Goal: Browse casually

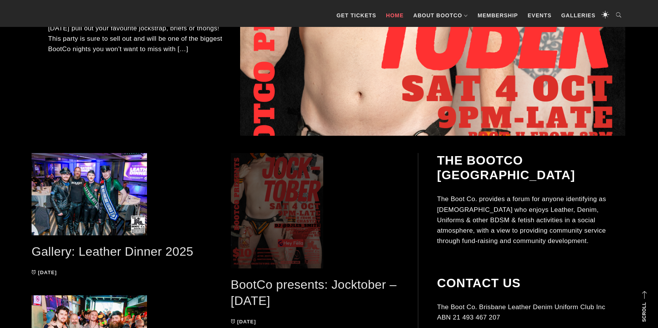
scroll to position [279, 0]
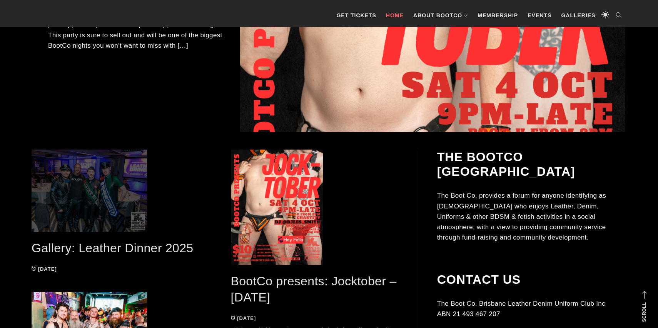
click at [110, 216] on span at bounding box center [116, 191] width 168 height 82
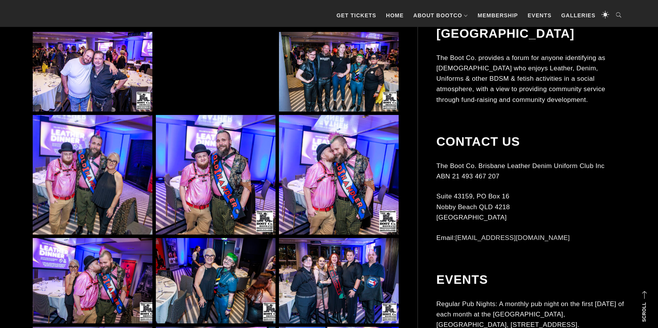
scroll to position [513, 0]
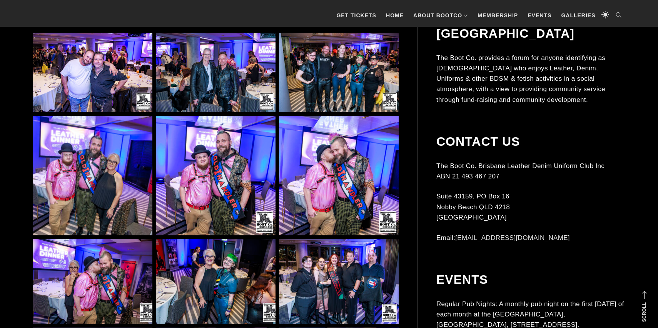
click at [198, 122] on img at bounding box center [216, 176] width 120 height 120
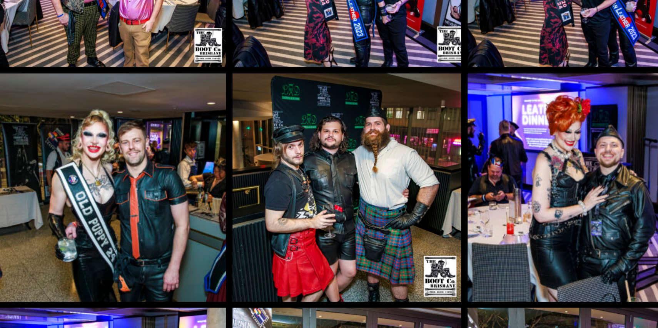
scroll to position [2001, 0]
click at [86, 246] on img at bounding box center [93, 254] width 120 height 120
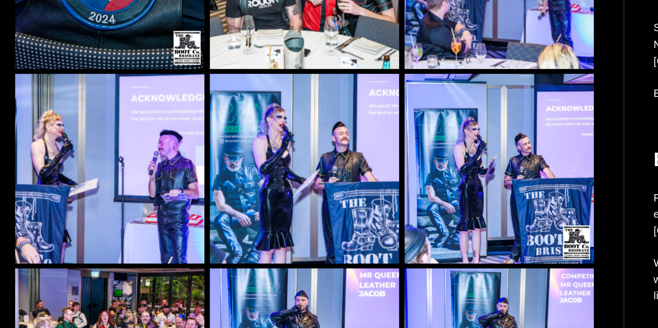
scroll to position [2462, 0]
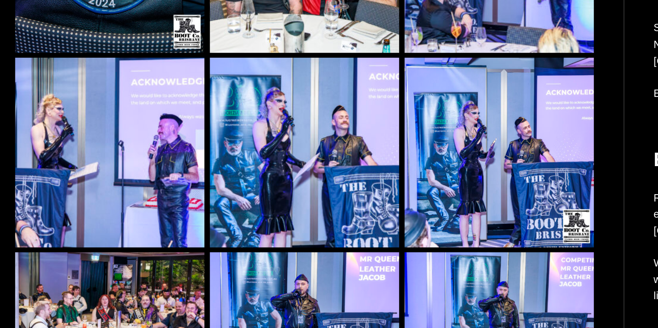
click at [101, 243] on img at bounding box center [93, 217] width 120 height 120
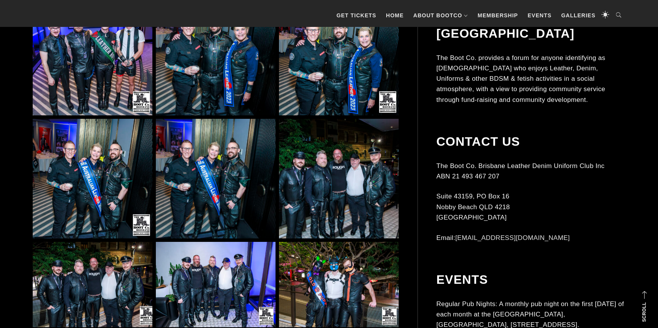
scroll to position [4430, 0]
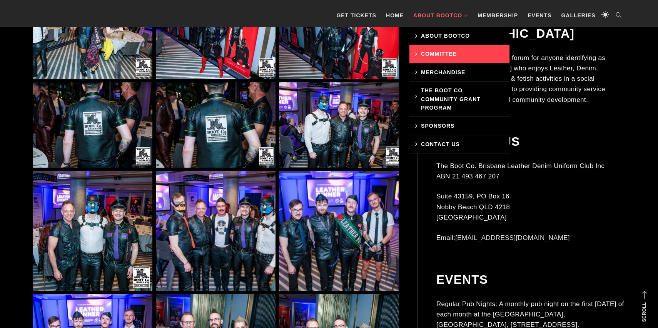
click at [432, 45] on link "Committee" at bounding box center [459, 54] width 100 height 18
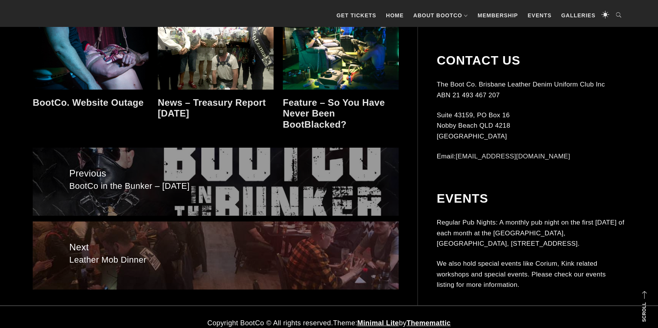
scroll to position [453, 0]
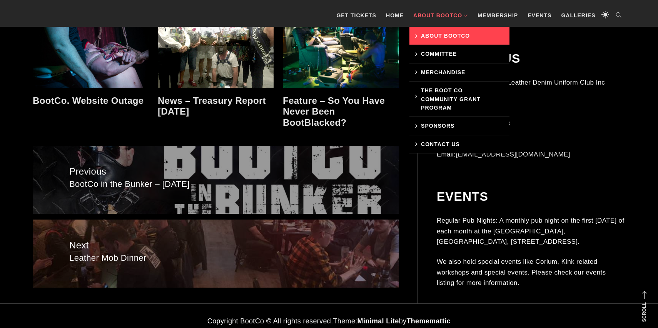
click at [425, 38] on link "About BootCo" at bounding box center [459, 36] width 100 height 18
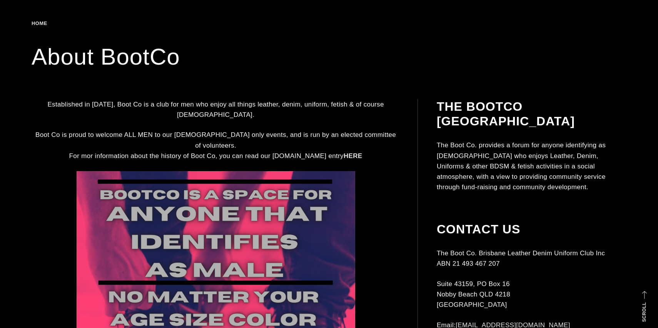
scroll to position [81, 0]
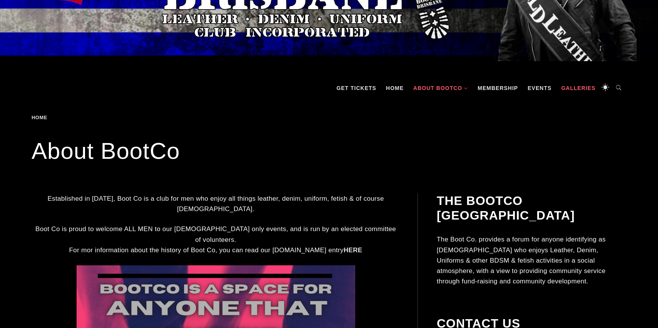
click at [567, 86] on link "Galleries" at bounding box center [578, 88] width 42 height 23
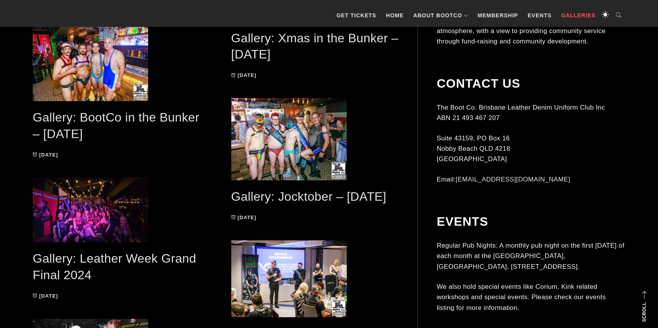
scroll to position [991, 0]
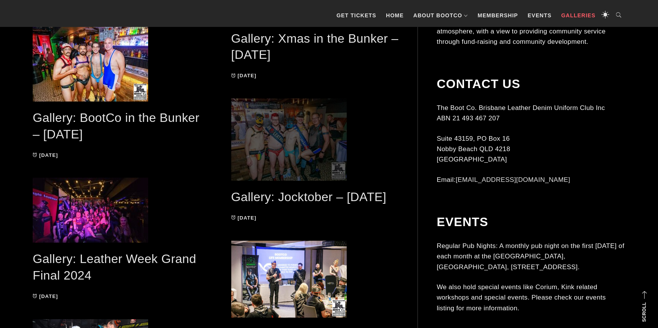
click at [335, 158] on span at bounding box center [315, 139] width 168 height 82
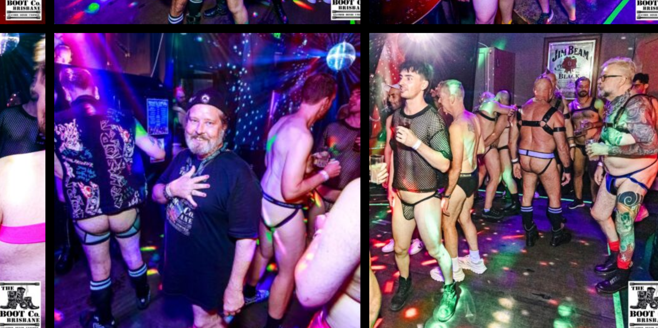
scroll to position [2289, 0]
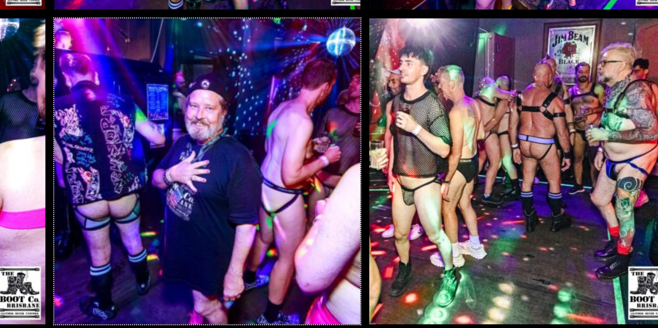
click at [208, 258] on img at bounding box center [216, 267] width 120 height 120
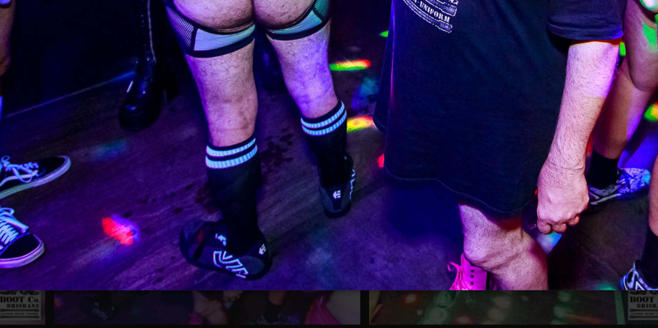
click at [220, 314] on img at bounding box center [329, 164] width 416 height 328
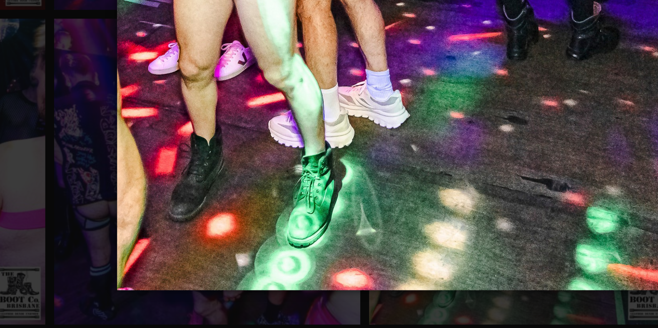
click at [259, 315] on img at bounding box center [328, 164] width 297 height 328
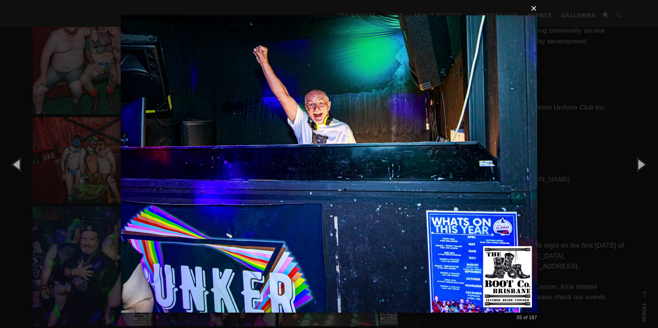
click at [537, 12] on button "×" at bounding box center [331, 8] width 416 height 17
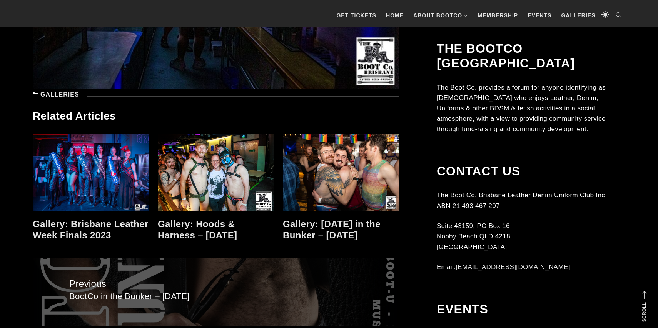
scroll to position [7931, 0]
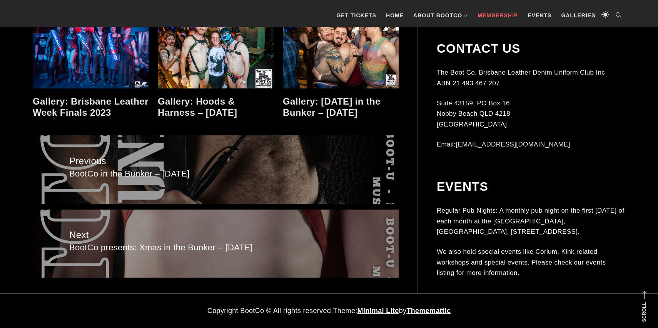
click at [494, 12] on link "Membership" at bounding box center [497, 15] width 48 height 23
